Goal: Find specific page/section: Find specific page/section

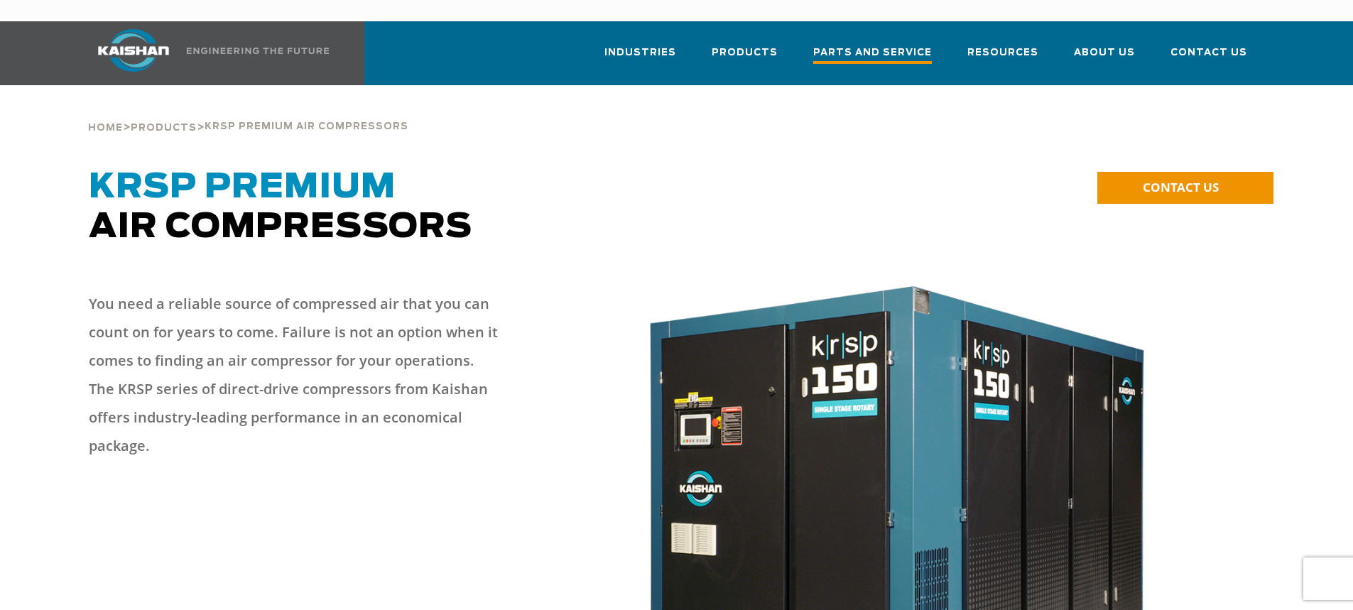
click at [878, 45] on span "Parts and Service" at bounding box center [872, 54] width 119 height 19
click at [897, 45] on span "Parts and Service" at bounding box center [872, 54] width 119 height 19
